Goal: Information Seeking & Learning: Learn about a topic

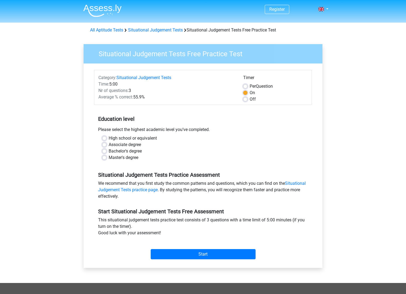
click at [109, 151] on label "Bachelor's degree" at bounding box center [125, 151] width 33 height 6
click at [106, 151] on input "Bachelor's degree" at bounding box center [104, 150] width 4 height 5
radio input "true"
click at [202, 254] on input "Start" at bounding box center [203, 254] width 105 height 10
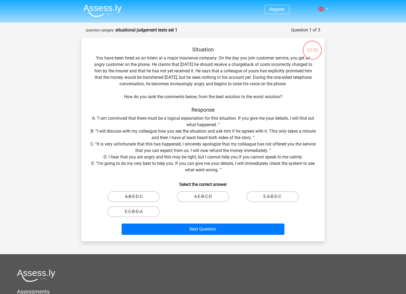
click at [150, 196] on label "A-B-E-D-C" at bounding box center [133, 196] width 52 height 11
click at [137, 197] on input "A-B-E-D-C" at bounding box center [136, 199] width 4 height 4
radio input "true"
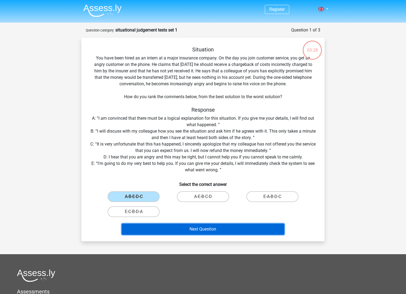
click at [214, 229] on button "Next Question" at bounding box center [202, 229] width 163 height 11
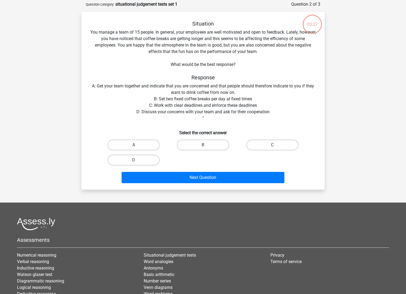
scroll to position [27, 0]
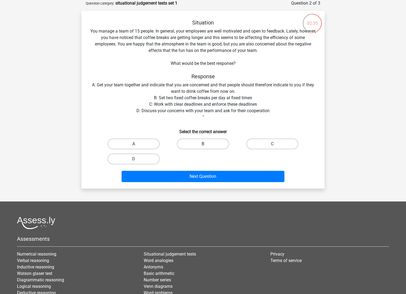
click at [194, 141] on label "B" at bounding box center [203, 144] width 52 height 11
click at [203, 144] on input "B" at bounding box center [205, 146] width 4 height 4
radio input "true"
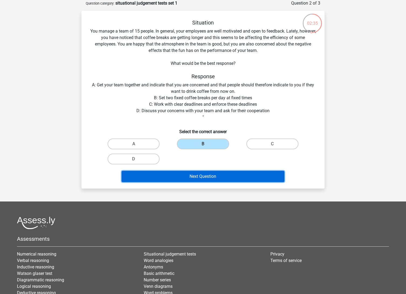
click at [209, 175] on button "Next Question" at bounding box center [202, 176] width 163 height 11
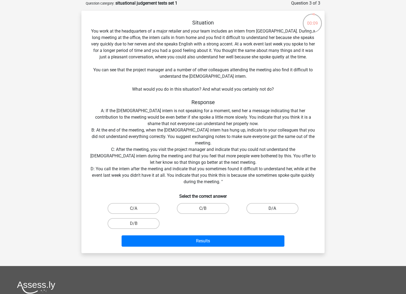
click at [267, 209] on label "D/A" at bounding box center [272, 208] width 52 height 11
click at [272, 209] on input "D/A" at bounding box center [274, 211] width 4 height 4
radio input "true"
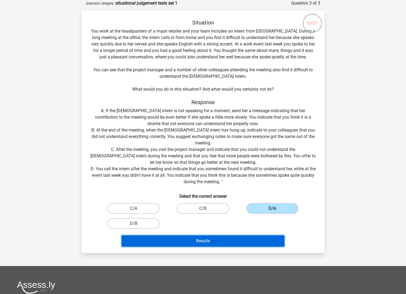
click at [224, 242] on button "Results" at bounding box center [202, 241] width 163 height 11
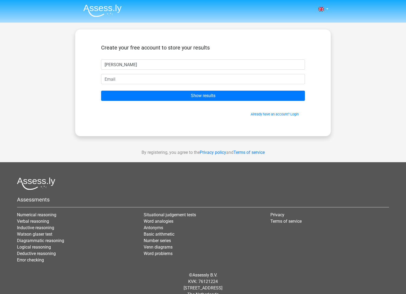
type input "[PERSON_NAME]"
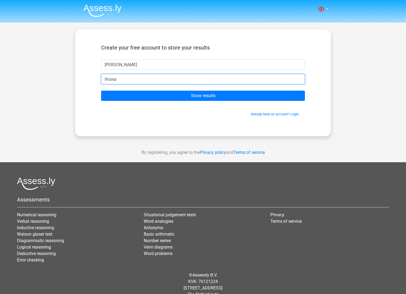
type input "[EMAIL_ADDRESS][DOMAIN_NAME]"
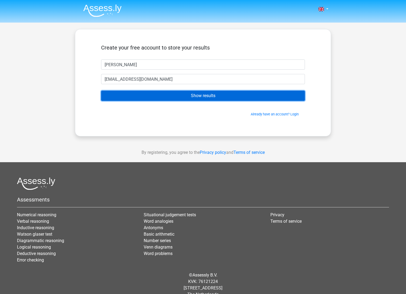
click at [199, 97] on input "Show results" at bounding box center [203, 96] width 204 height 10
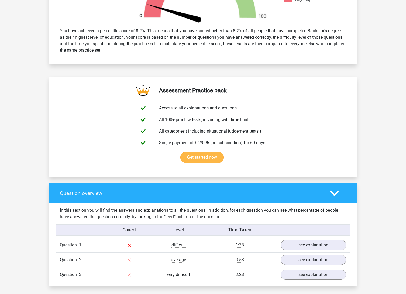
scroll to position [242, 0]
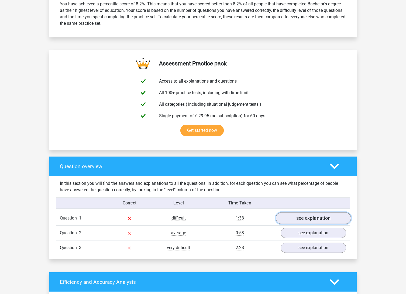
click at [306, 218] on link "see explanation" at bounding box center [313, 219] width 75 height 12
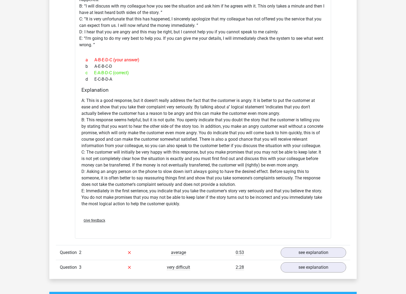
scroll to position [593, 0]
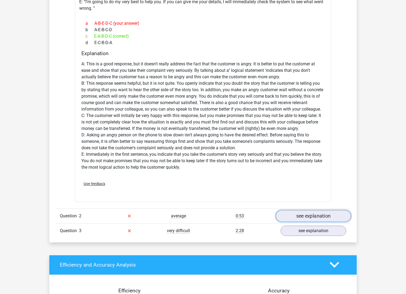
click at [334, 215] on link "see explanation" at bounding box center [313, 216] width 75 height 12
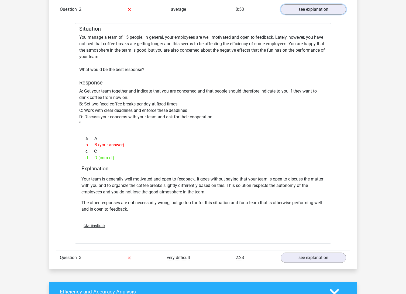
scroll to position [808, 0]
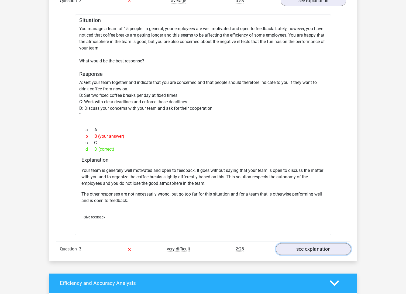
click at [319, 247] on link "see explanation" at bounding box center [313, 249] width 75 height 12
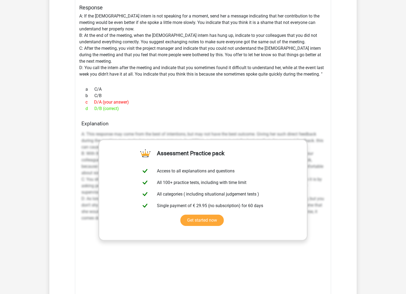
scroll to position [1158, 0]
